Goal: Information Seeking & Learning: Learn about a topic

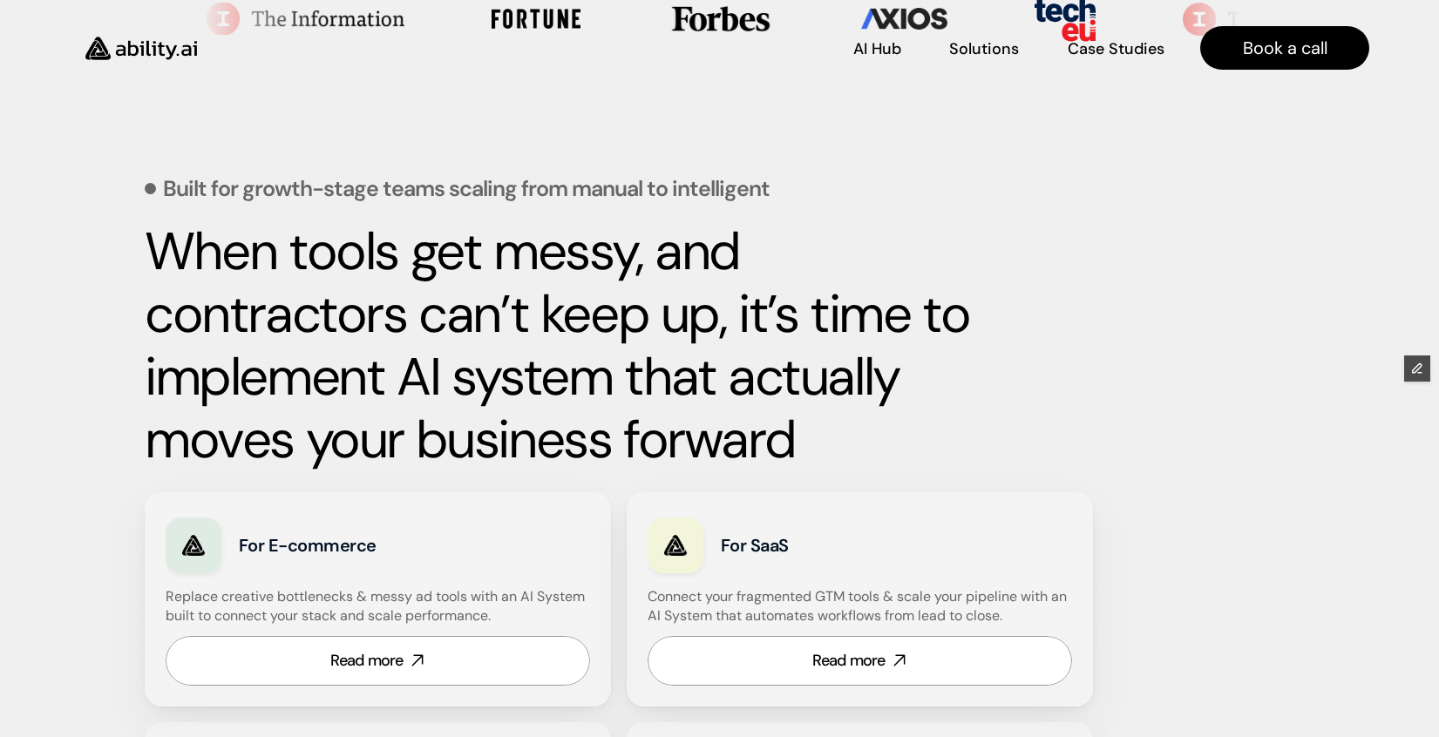
scroll to position [636, 0]
click at [317, 652] on link "Read more" at bounding box center [378, 661] width 425 height 50
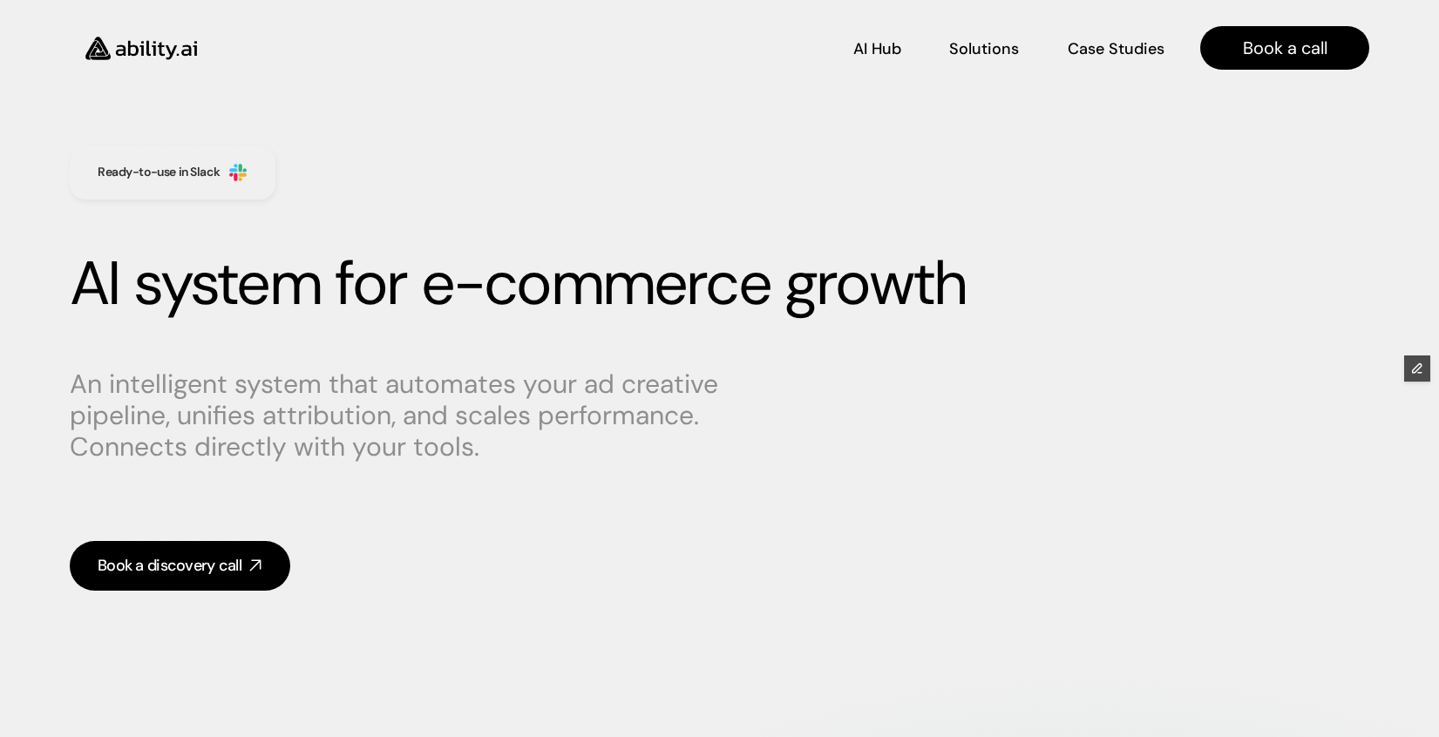
click at [117, 47] on img at bounding box center [141, 48] width 143 height 55
